Goal: Transaction & Acquisition: Purchase product/service

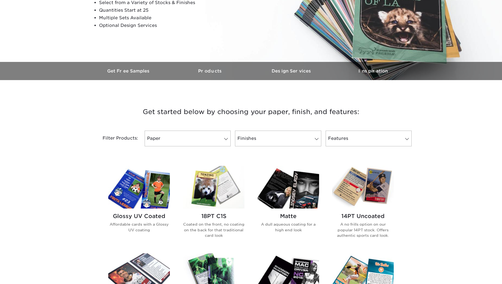
scroll to position [190, 0]
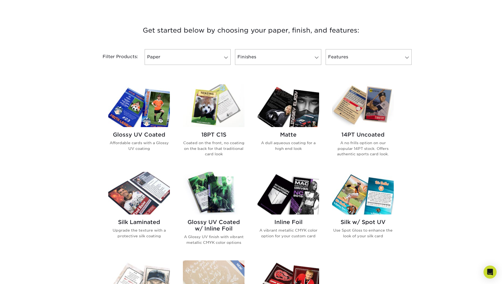
click at [369, 105] on img at bounding box center [363, 105] width 62 height 43
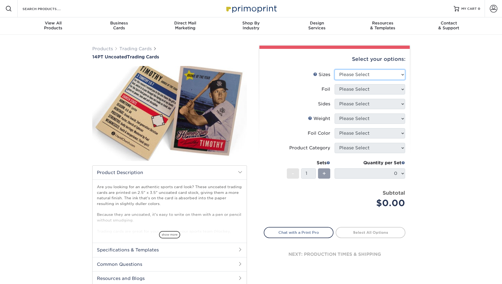
click at [368, 75] on select "Please Select 2.5" x 3.5"" at bounding box center [370, 74] width 71 height 10
select select "2.50x3.50"
click at [335, 69] on select "Please Select 2.5" x 3.5"" at bounding box center [370, 74] width 71 height 10
click at [359, 91] on select "Please Select Yes No" at bounding box center [370, 89] width 71 height 10
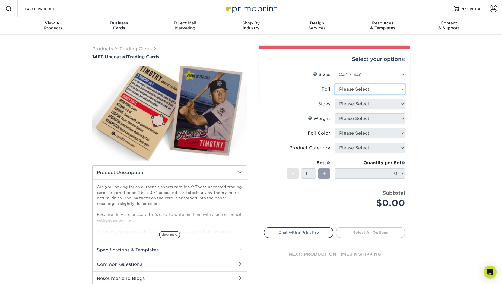
click at [359, 91] on select "Please Select Yes No" at bounding box center [370, 89] width 71 height 10
select select "0"
click at [335, 84] on select "Please Select Yes No" at bounding box center [370, 89] width 71 height 10
click at [358, 105] on select "Please Select Print Both Sides Print Front Only" at bounding box center [370, 104] width 71 height 10
select select "13abbda7-1d64-4f25-8bb2-c179b224825d"
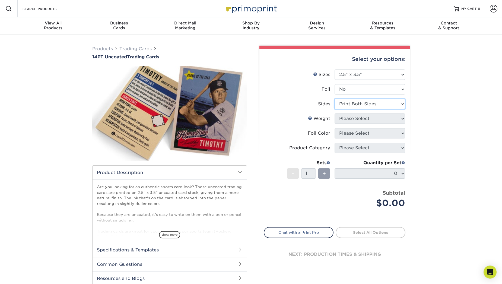
click at [335, 99] on select "Please Select Print Both Sides Print Front Only" at bounding box center [370, 104] width 71 height 10
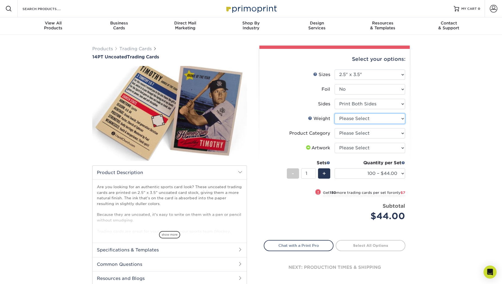
click at [354, 118] on select "Please Select 14PT Uncoated" at bounding box center [370, 118] width 71 height 10
select select "14PT Uncoated"
click at [335, 113] on select "Please Select 14PT Uncoated" at bounding box center [370, 118] width 71 height 10
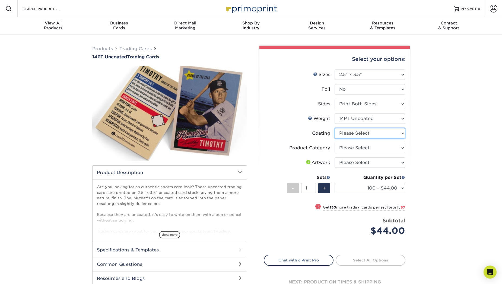
click at [379, 136] on select at bounding box center [370, 133] width 71 height 10
select select "3e7618de-abca-4bda-9f97-8b9129e913d8"
click at [335, 128] on select at bounding box center [370, 133] width 71 height 10
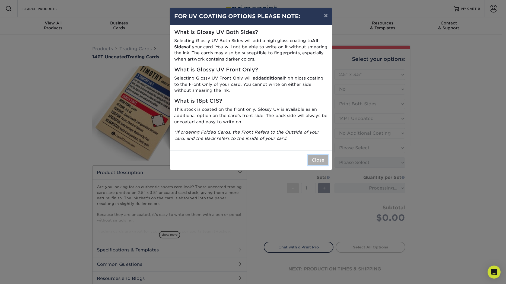
click at [316, 157] on button "Close" at bounding box center [318, 160] width 20 height 10
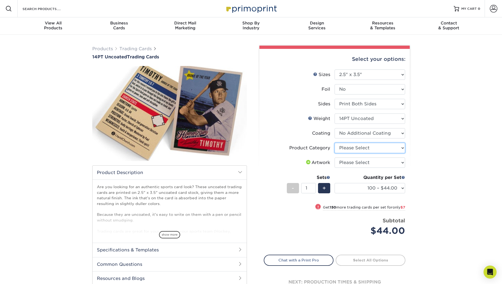
click at [356, 147] on select "Please Select Trading Cards" at bounding box center [370, 148] width 71 height 10
select select "c2f9bce9-36c2-409d-b101-c29d9d031e18"
click at [335, 143] on select "Please Select Trading Cards" at bounding box center [370, 148] width 71 height 10
click at [372, 163] on select "Please Select I will upload files I need a design - $100" at bounding box center [370, 162] width 71 height 10
select select "upload"
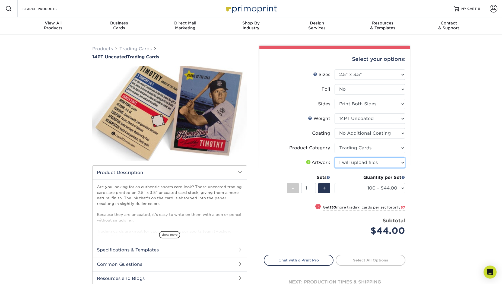
click at [335, 157] on select "Please Select I will upload files I need a design - $100" at bounding box center [370, 162] width 71 height 10
click at [418, 159] on div "Products Trading Cards 14PT Uncoated Trading Cards show more Templates" at bounding box center [251, 176] width 502 height 283
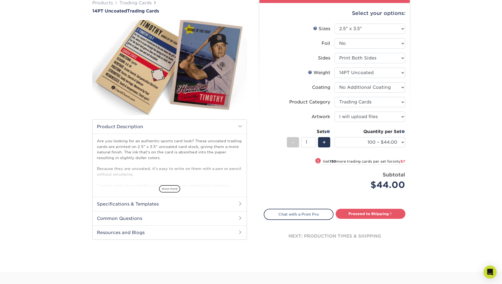
scroll to position [54, 0]
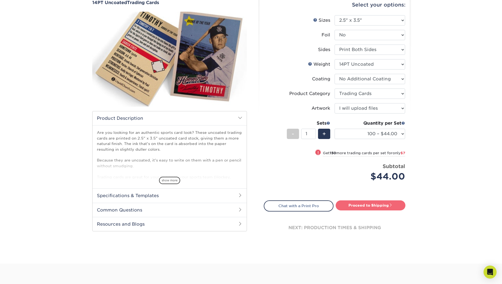
click at [379, 205] on link "Proceed to Shipping" at bounding box center [371, 205] width 70 height 10
type input "Set 1"
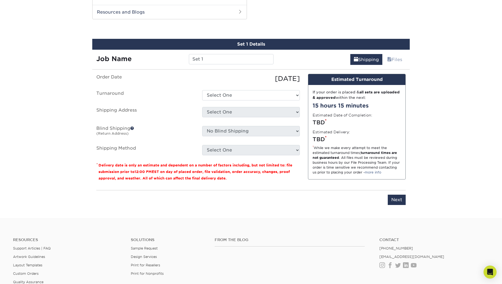
scroll to position [270, 0]
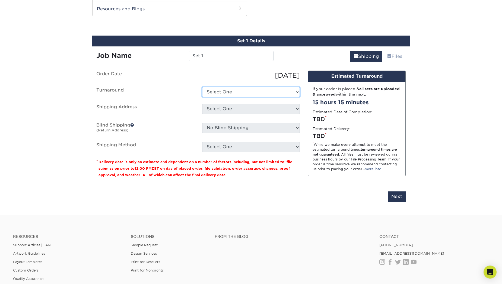
click at [222, 93] on select "Select One 2-4 Business Days 2 Day Next Business Day" at bounding box center [251, 92] width 98 height 10
select select "0d2faee0-c055-4bd7-8947-1941f673ad10"
click at [202, 87] on select "Select One 2-4 Business Days 2 Day Next Business Day" at bounding box center [251, 92] width 98 height 10
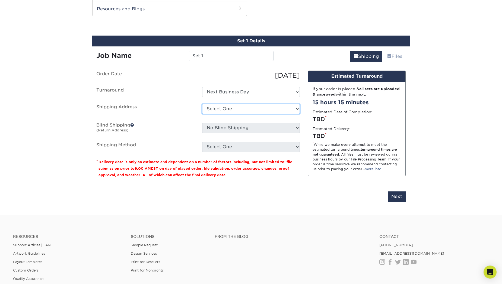
click at [229, 108] on select "Select One + Add New Address - Login" at bounding box center [251, 109] width 98 height 10
select select "newaddress"
click at [202, 104] on select "Select One + Add New Address - Login" at bounding box center [251, 109] width 98 height 10
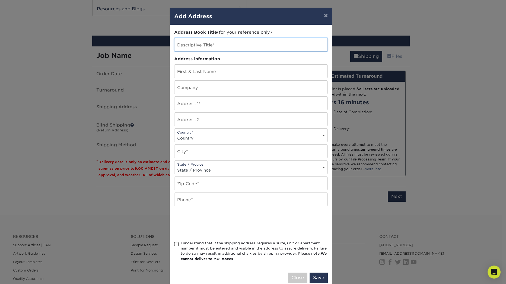
click at [207, 41] on input "text" at bounding box center [251, 44] width 153 height 13
type input "Flamingo - FedEx Office"
type input "Guest: [PERSON_NAME]"
click at [205, 44] on input "Flamingo - FedEx Office" at bounding box center [251, 44] width 153 height 13
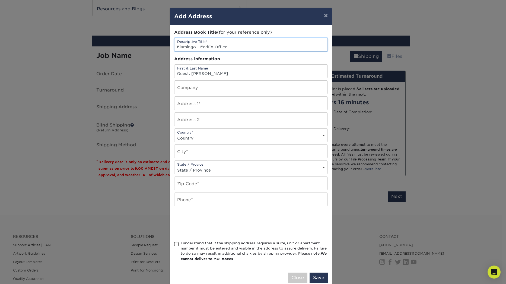
click at [205, 44] on input "Flamingo - FedEx Office" at bounding box center [251, 44] width 153 height 13
click at [207, 88] on input "text" at bounding box center [251, 87] width 153 height 13
paste input "Flamingo - FedEx Office"
type input "Flamingo - FedEx Office"
click at [202, 104] on input "text" at bounding box center [251, 103] width 153 height 13
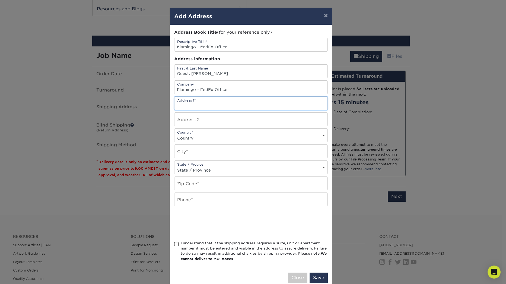
paste input "[STREET_ADDRESS] South"
type input "[STREET_ADDRESS] South"
type input "Guest: Arriving 9/26"
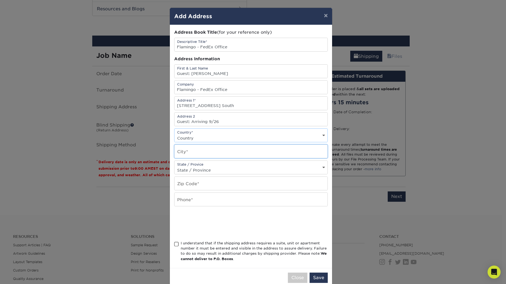
click at [181, 157] on input "text" at bounding box center [251, 151] width 153 height 13
type input "[GEOGRAPHIC_DATA]"
select select "NV"
paste input "89109"
type input "89109"
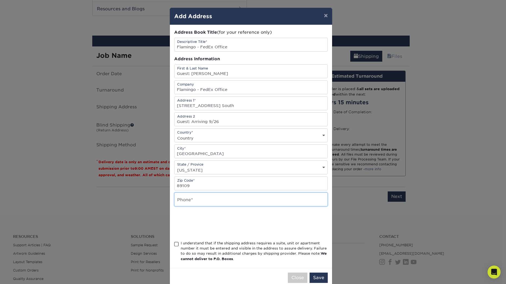
click at [196, 200] on input "text" at bounding box center [251, 199] width 153 height 13
type input "[PHONE_NUMBER]"
click at [170, 244] on div "Address Book Title (for your reference only) Descriptive Title* Flamingo - FedE…" at bounding box center [251, 146] width 162 height 243
click at [176, 244] on span at bounding box center [176, 244] width 5 height 5
click at [0, 0] on input "I understand that if the shipping address requires a suite, unit or apartment n…" at bounding box center [0, 0] width 0 height 0
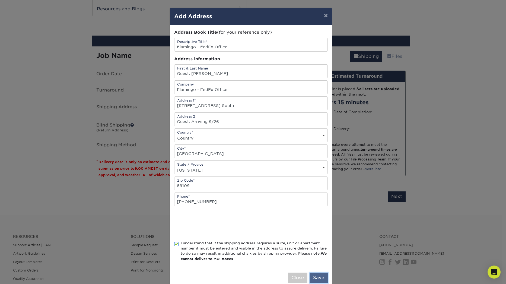
click at [315, 275] on button "Save" at bounding box center [319, 278] width 18 height 10
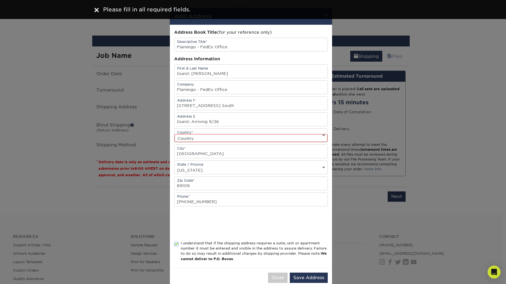
click at [243, 138] on select "Country [GEOGRAPHIC_DATA] [GEOGRAPHIC_DATA] ----------------------------- [GEOG…" at bounding box center [251, 138] width 153 height 8
select select "US"
click at [175, 134] on select "Country [GEOGRAPHIC_DATA] [GEOGRAPHIC_DATA] ----------------------------- [GEOG…" at bounding box center [251, 138] width 153 height 8
click at [317, 278] on button "Save Address" at bounding box center [309, 278] width 38 height 10
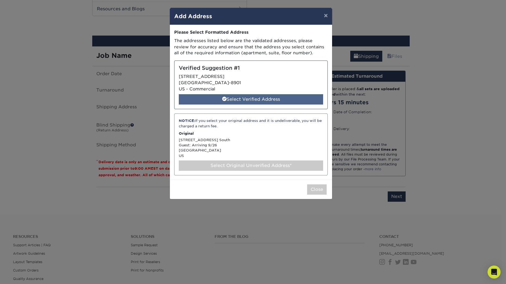
click at [251, 101] on div "Select Verified Address" at bounding box center [251, 99] width 144 height 10
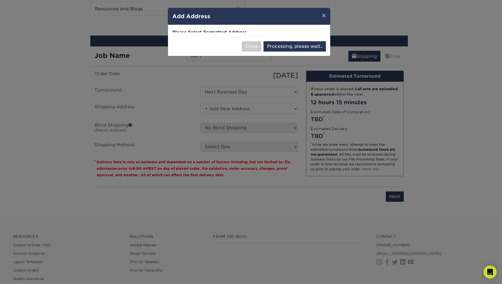
select select "286364"
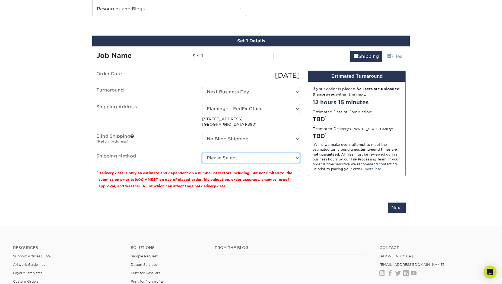
click at [227, 158] on select "Please Select Ground Shipping (+$12.72) 3 Day Shipping Service (+$13.10) 2 Day …" at bounding box center [251, 158] width 98 height 10
click at [202, 153] on select "Please Select Ground Shipping (+$12.72) 3 Day Shipping Service (+$13.10) 2 Day …" at bounding box center [251, 158] width 98 height 10
click at [275, 157] on select "Please Select Ground Shipping (+$12.72) 3 Day Shipping Service (+$13.10) 2 Day …" at bounding box center [251, 158] width 98 height 10
select select "14"
click at [202, 153] on select "Please Select Ground Shipping (+$12.72) 3 Day Shipping Service (+$13.10) 2 Day …" at bounding box center [251, 158] width 98 height 10
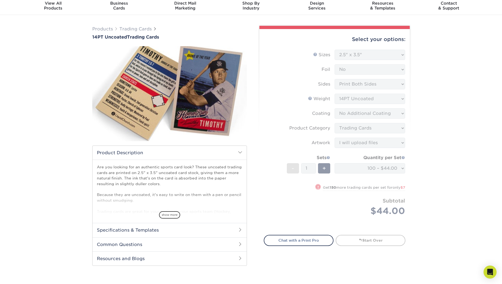
scroll to position [0, 0]
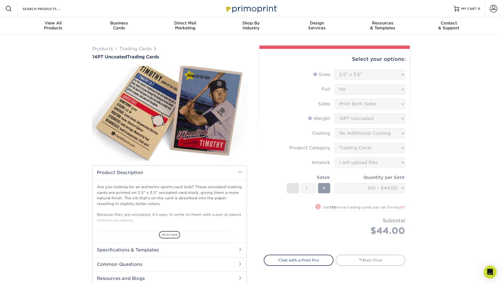
click at [9, 138] on div "Products Trading Cards 14PT Uncoated Trading Cards show more Templates" at bounding box center [251, 265] width 502 height 461
